Goal: Information Seeking & Learning: Learn about a topic

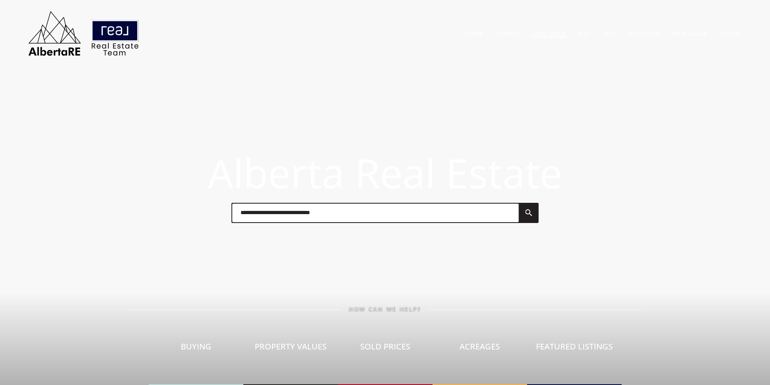
click at [543, 36] on link "Sold Data" at bounding box center [549, 34] width 34 height 8
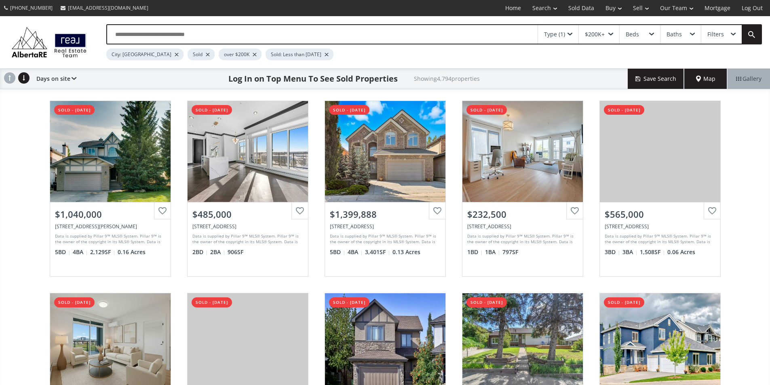
click at [215, 31] on input "text" at bounding box center [322, 34] width 431 height 19
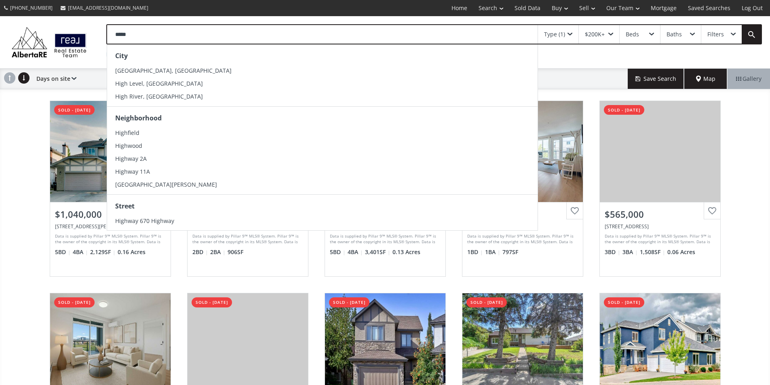
type input "******"
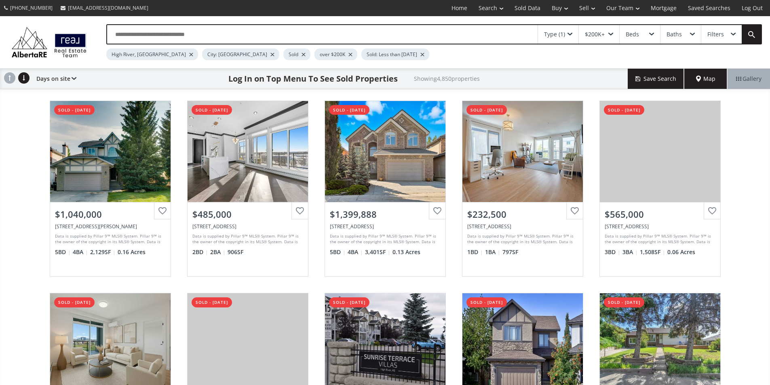
click at [213, 60] on div "City: [GEOGRAPHIC_DATA]" at bounding box center [240, 55] width 77 height 12
click at [270, 56] on div at bounding box center [272, 54] width 4 height 3
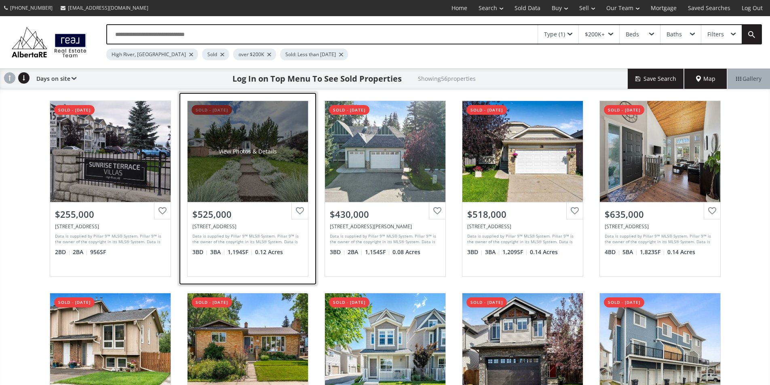
click at [243, 163] on div "View Photos & Details" at bounding box center [248, 151] width 120 height 101
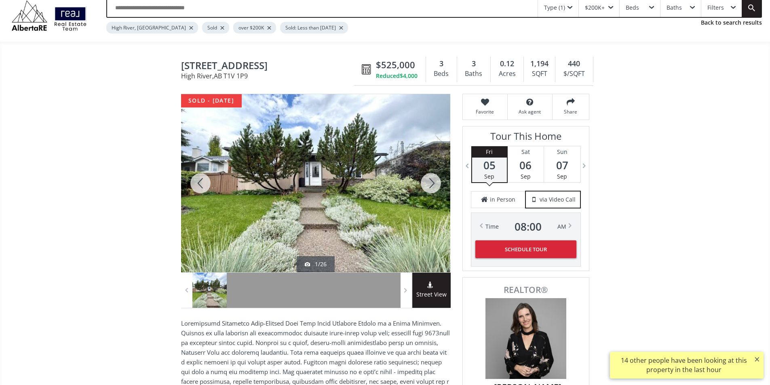
scroll to position [40, 0]
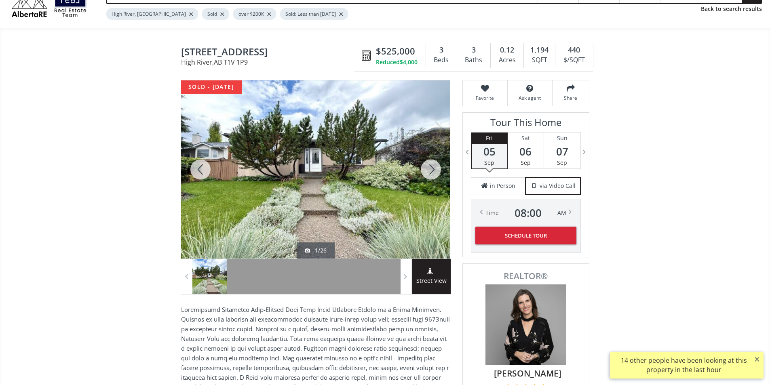
click at [437, 177] on div at bounding box center [431, 169] width 39 height 178
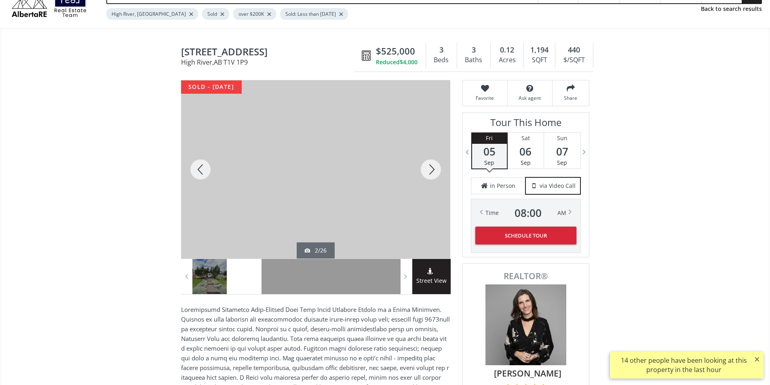
click at [436, 177] on div at bounding box center [431, 169] width 39 height 178
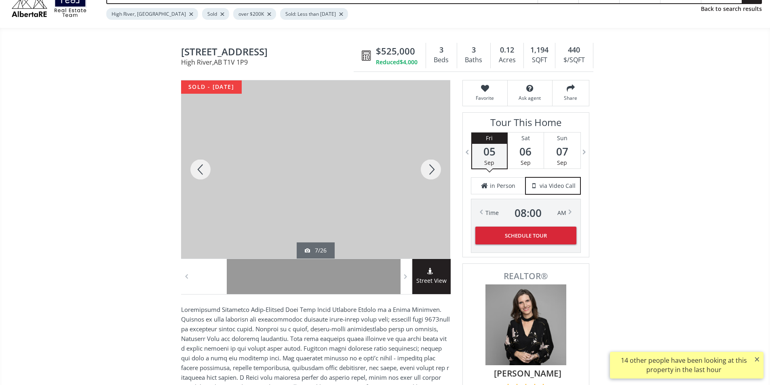
click at [436, 177] on div at bounding box center [431, 169] width 39 height 178
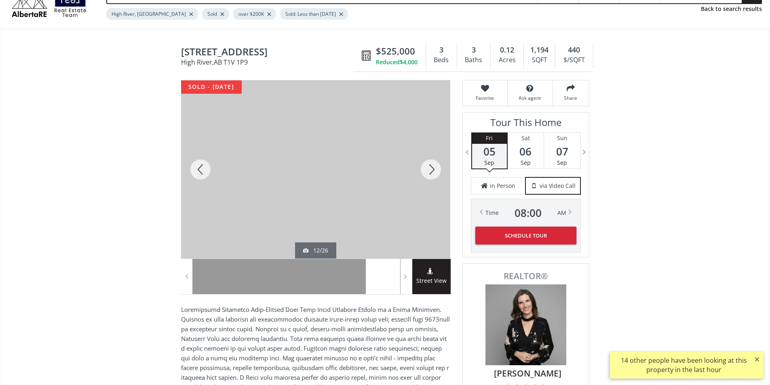
click at [436, 177] on div at bounding box center [431, 169] width 39 height 178
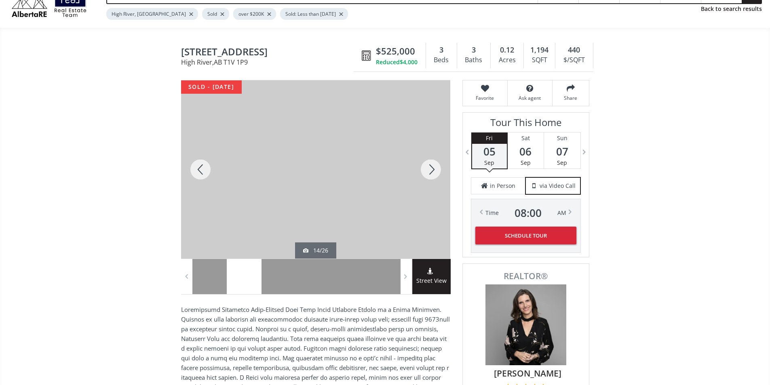
click at [201, 177] on div at bounding box center [200, 169] width 39 height 178
click at [431, 176] on div at bounding box center [431, 169] width 39 height 178
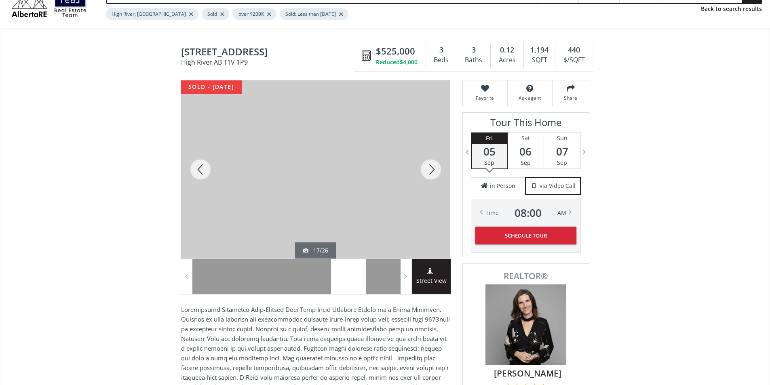
click at [431, 176] on div at bounding box center [431, 169] width 39 height 178
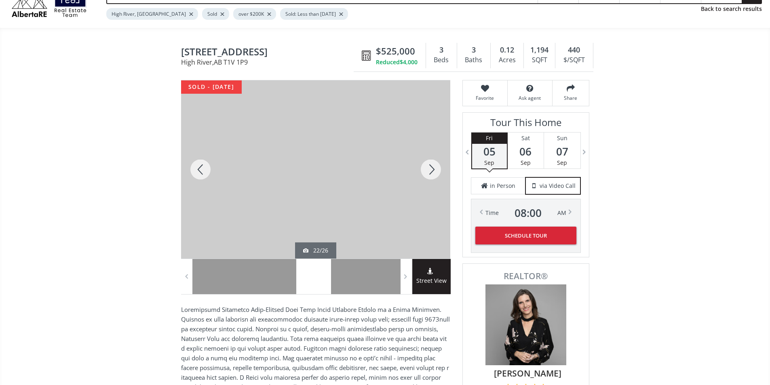
click at [431, 176] on div at bounding box center [431, 169] width 39 height 178
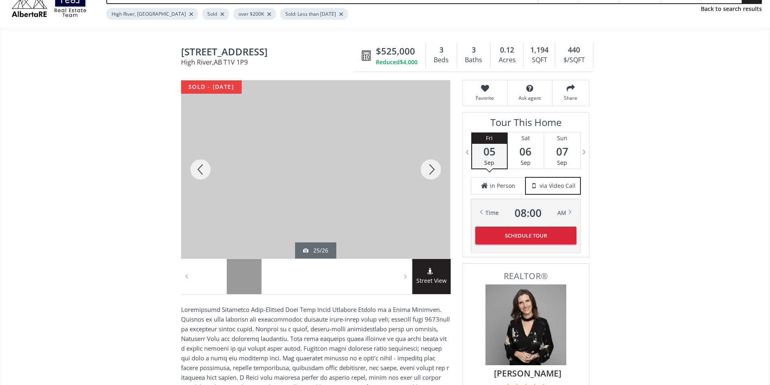
click at [431, 176] on div at bounding box center [431, 169] width 39 height 178
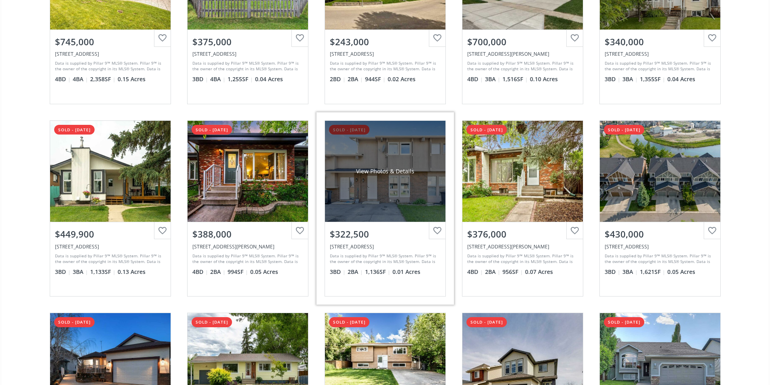
scroll to position [566, 0]
